Goal: Understand process/instructions

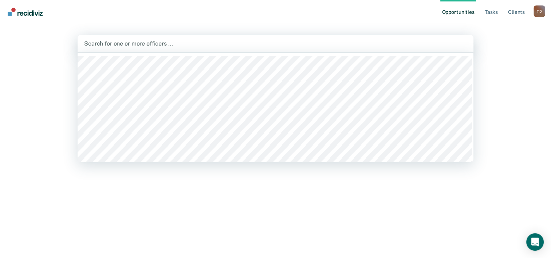
drag, startPoint x: 99, startPoint y: 42, endPoint x: 90, endPoint y: 35, distance: 11.2
click at [98, 39] on div at bounding box center [275, 43] width 383 height 8
type input "[PERSON_NAME]"
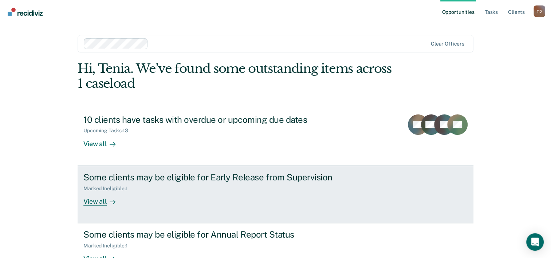
click at [149, 179] on div "Some clients may be eligible for Early Release from Supervision" at bounding box center [211, 177] width 256 height 11
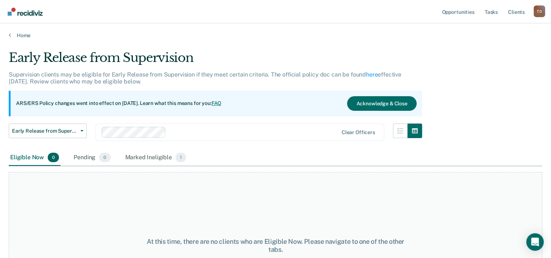
click at [222, 103] on link "FAQ" at bounding box center [217, 103] width 10 height 6
